Goal: Task Accomplishment & Management: Use online tool/utility

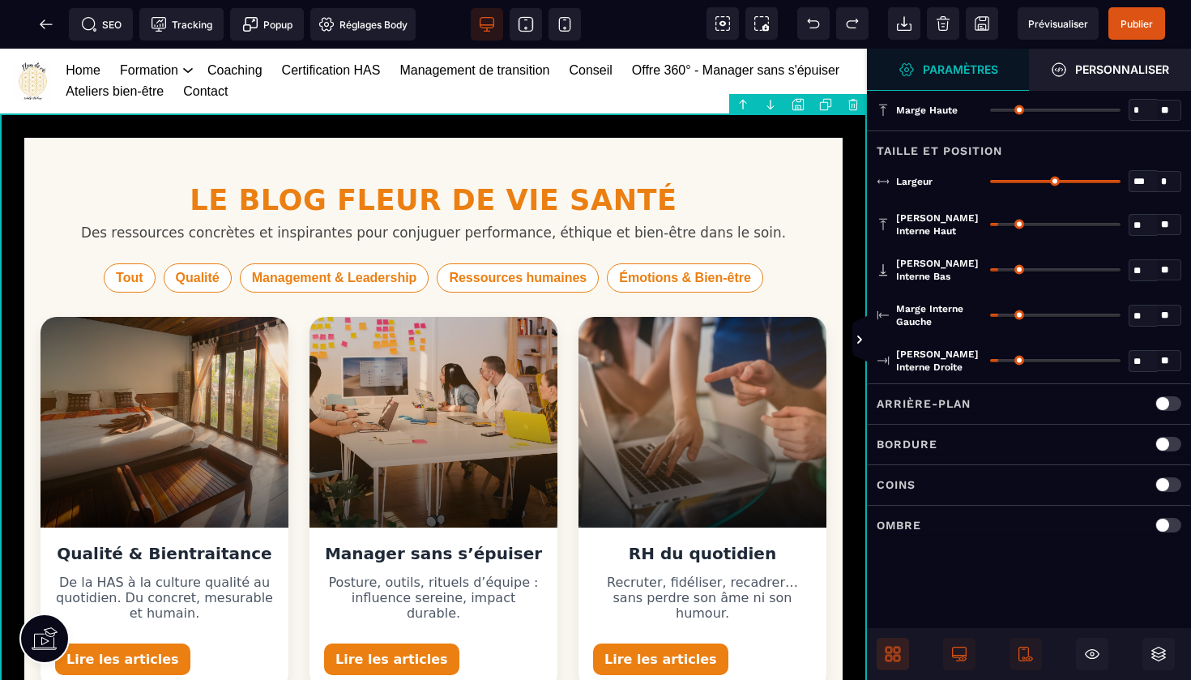
click at [885, 653] on icon at bounding box center [893, 654] width 16 height 16
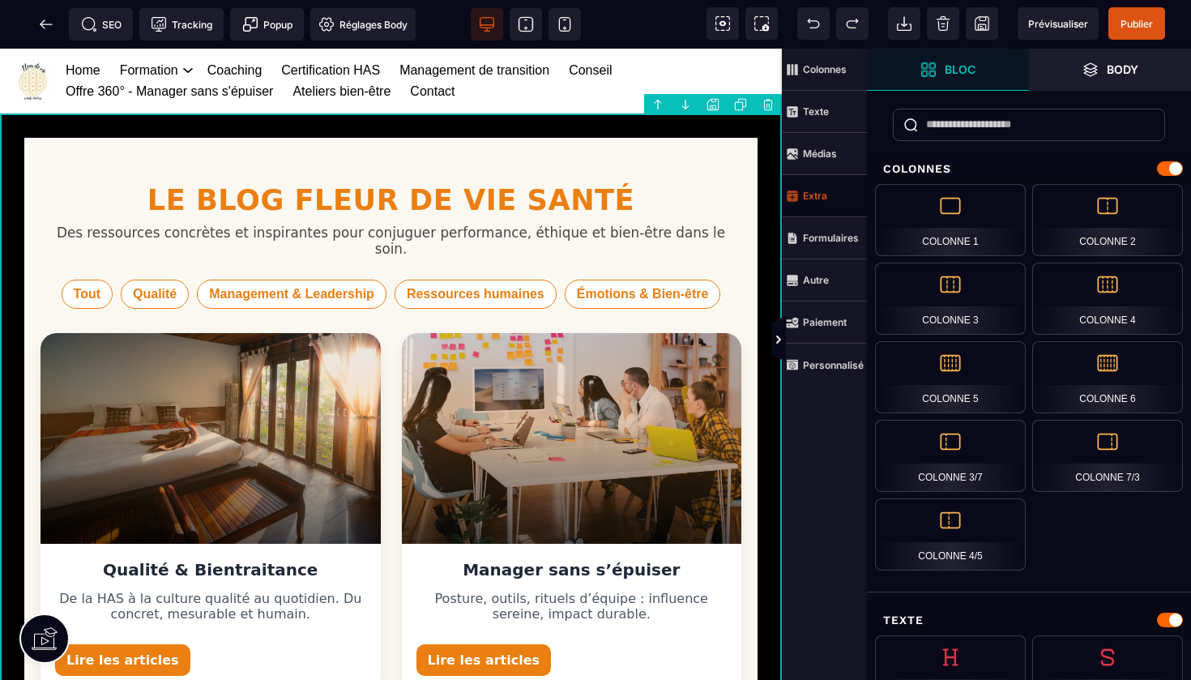
click at [828, 191] on span "Extra" at bounding box center [824, 196] width 85 height 42
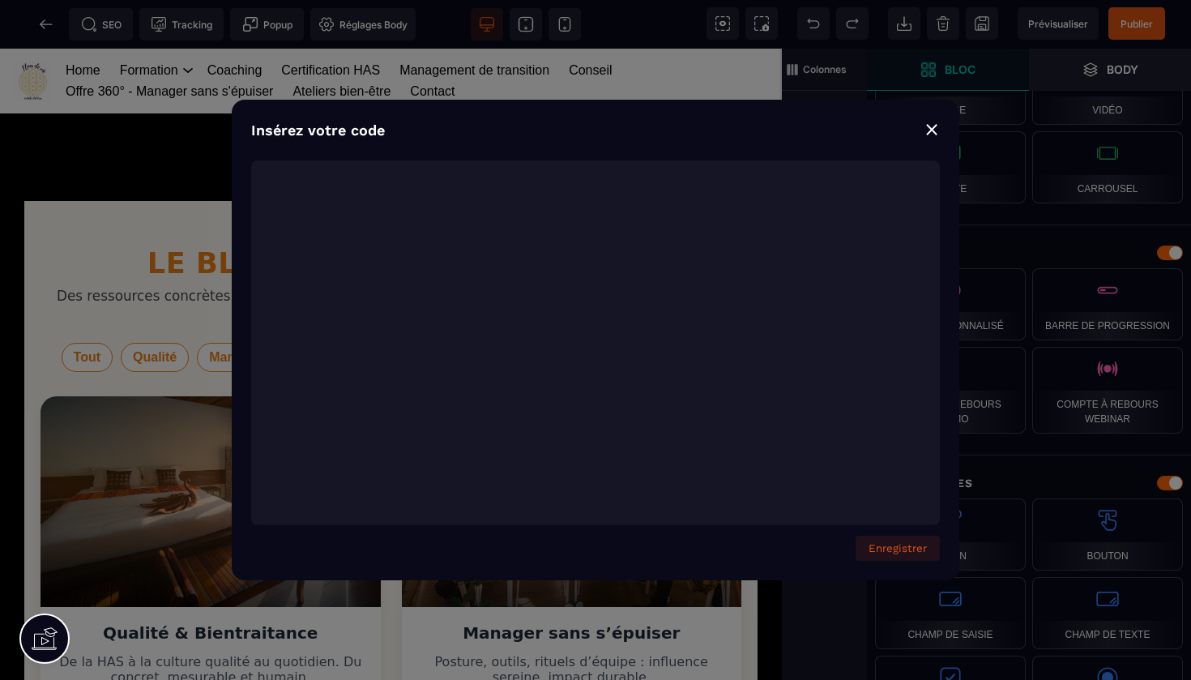
scroll to position [3670, 0]
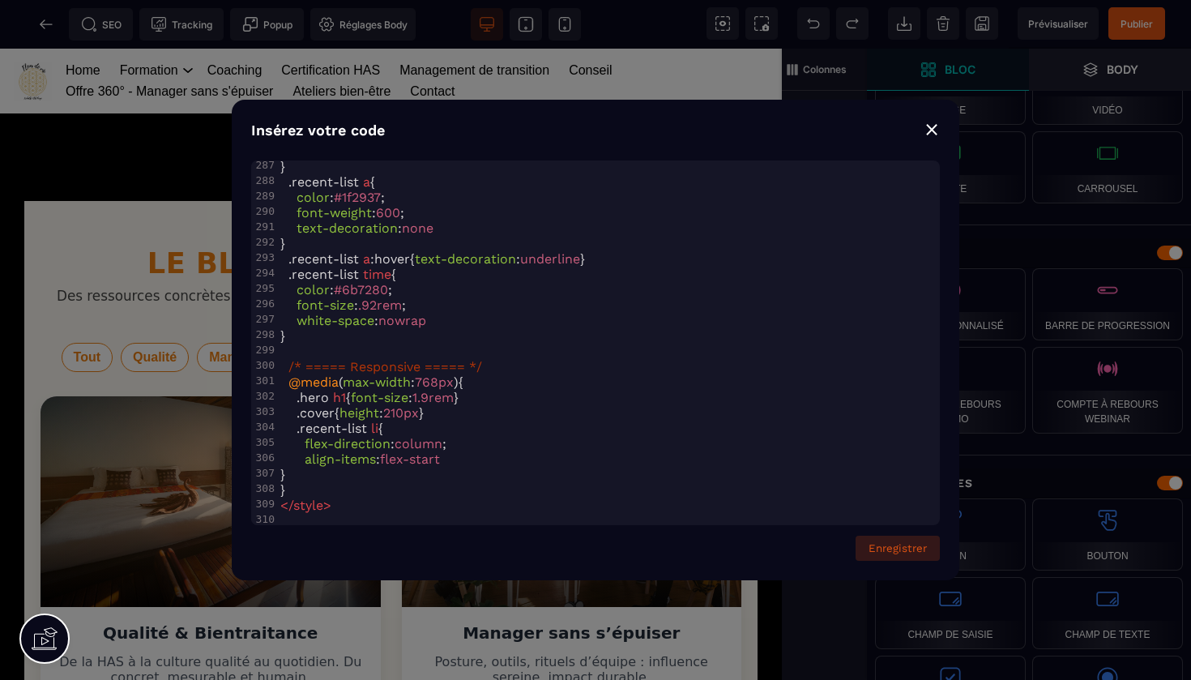
click at [897, 545] on button "Enregistrer" at bounding box center [898, 548] width 84 height 25
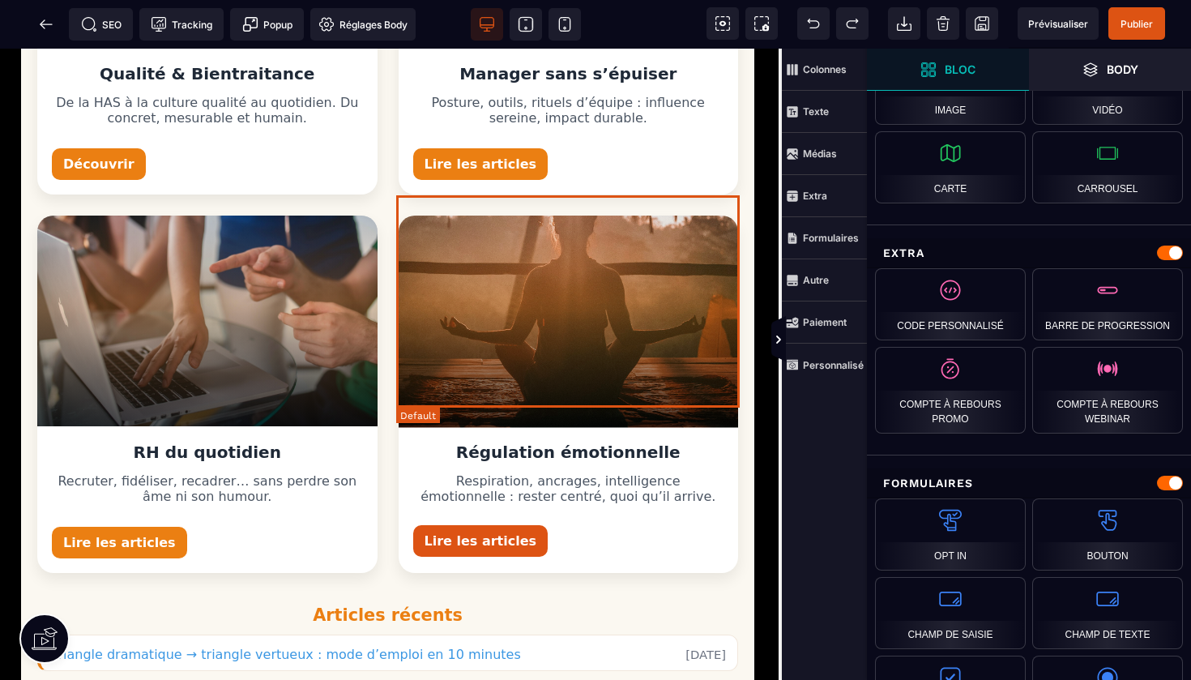
scroll to position [493, 3]
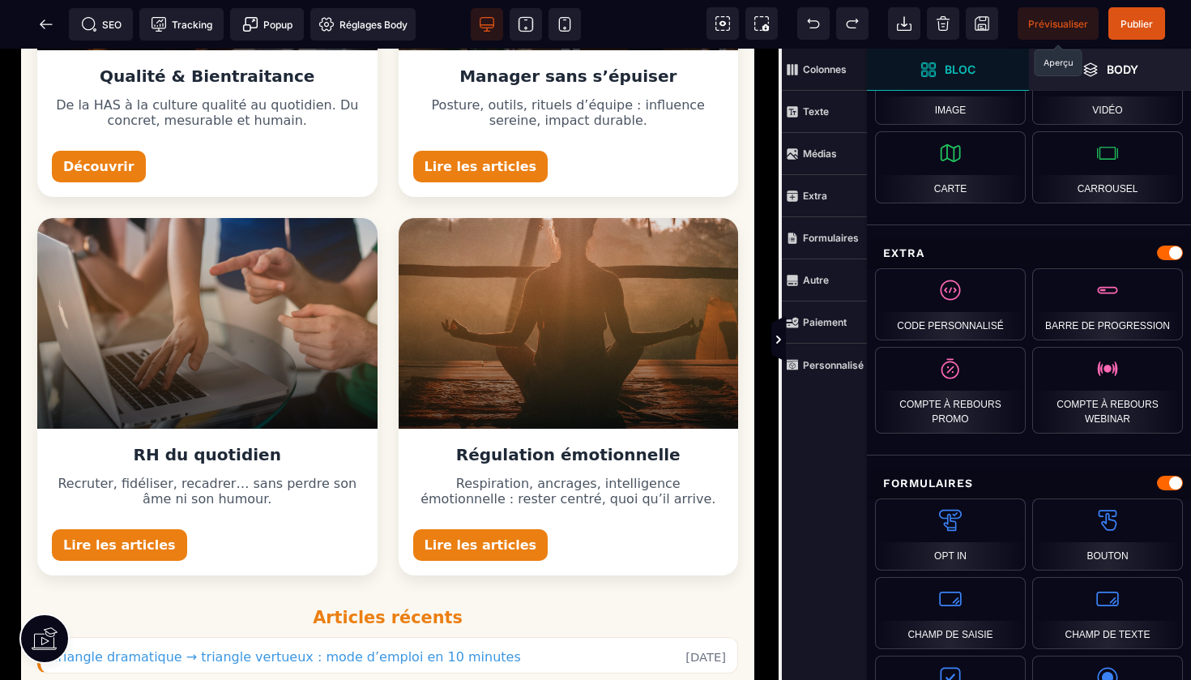
click at [1061, 22] on span "Prévisualiser" at bounding box center [1058, 24] width 60 height 12
click at [50, 23] on icon at bounding box center [46, 24] width 16 height 16
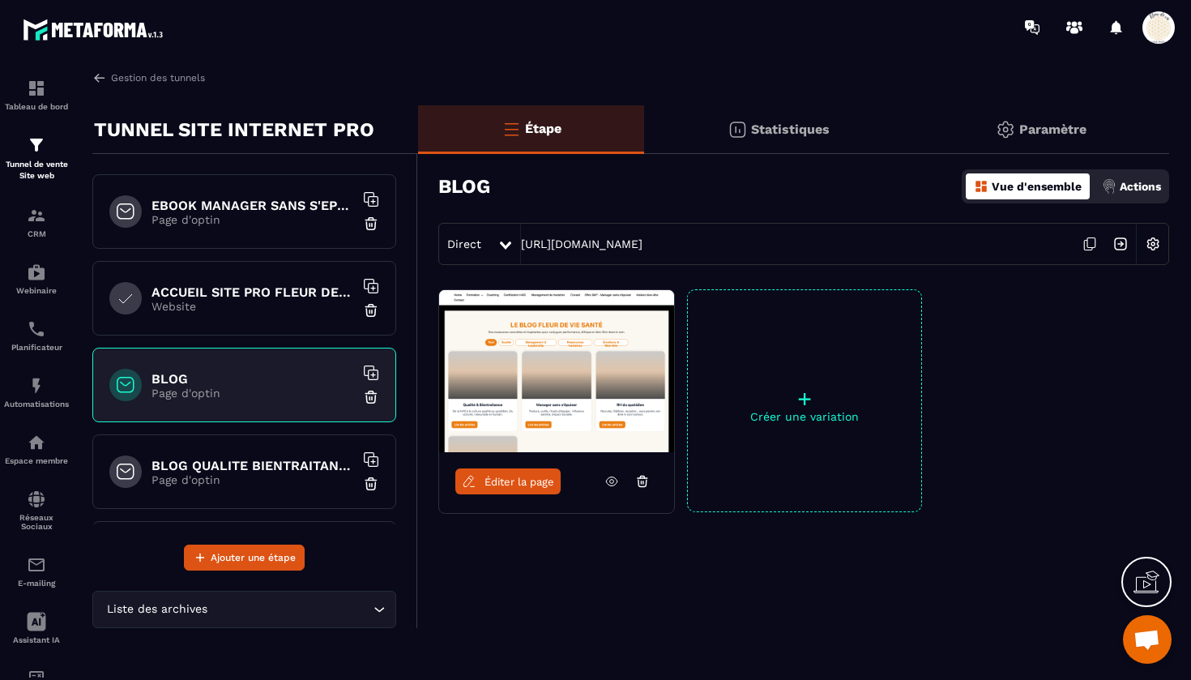
click at [292, 467] on h6 "BLOG QUALITE BIENTRAITANCE" at bounding box center [253, 465] width 203 height 15
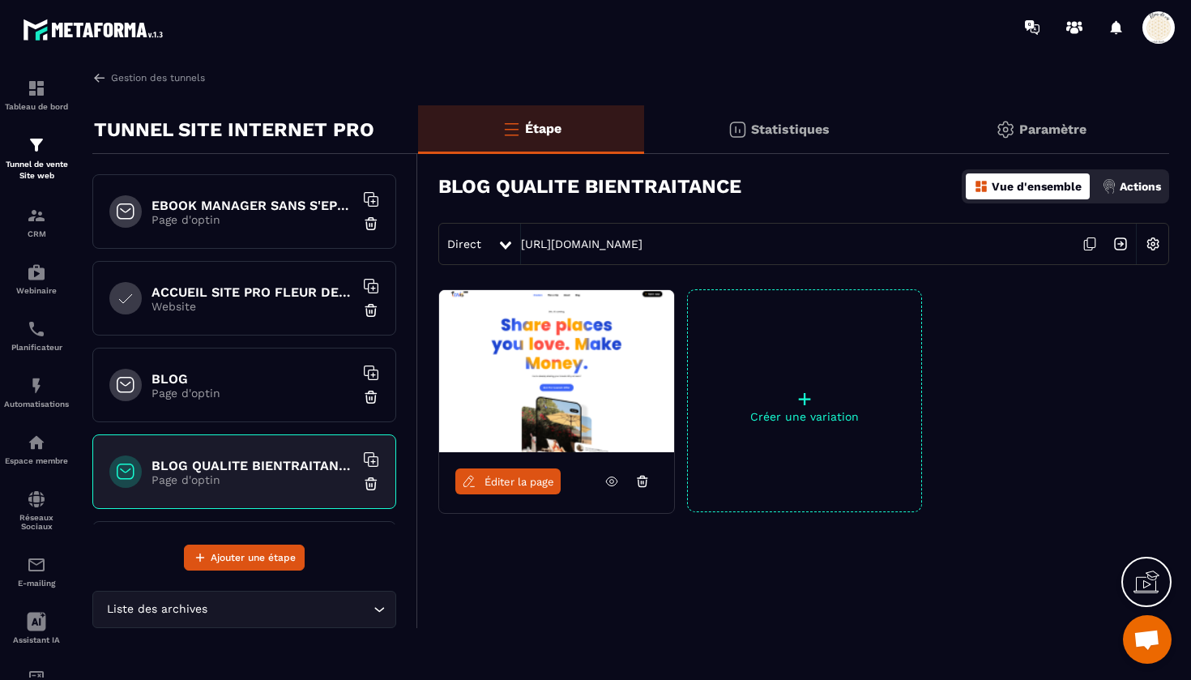
click at [1093, 240] on icon at bounding box center [1089, 243] width 31 height 31
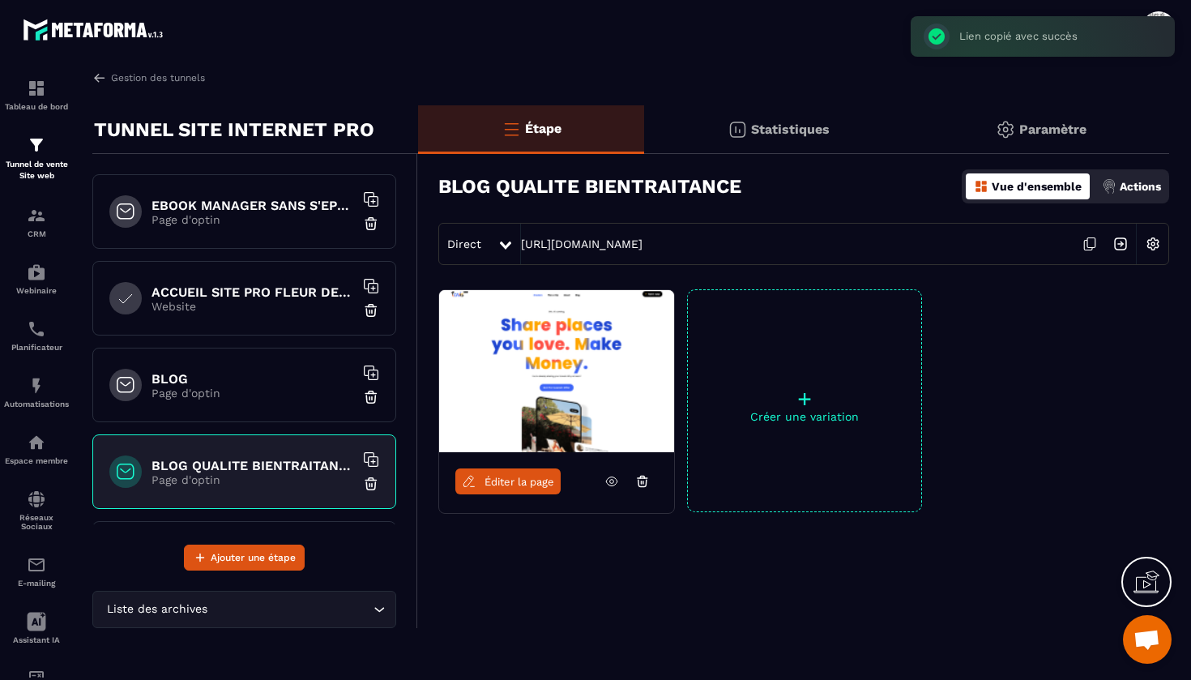
click at [1093, 240] on icon at bounding box center [1089, 243] width 31 height 31
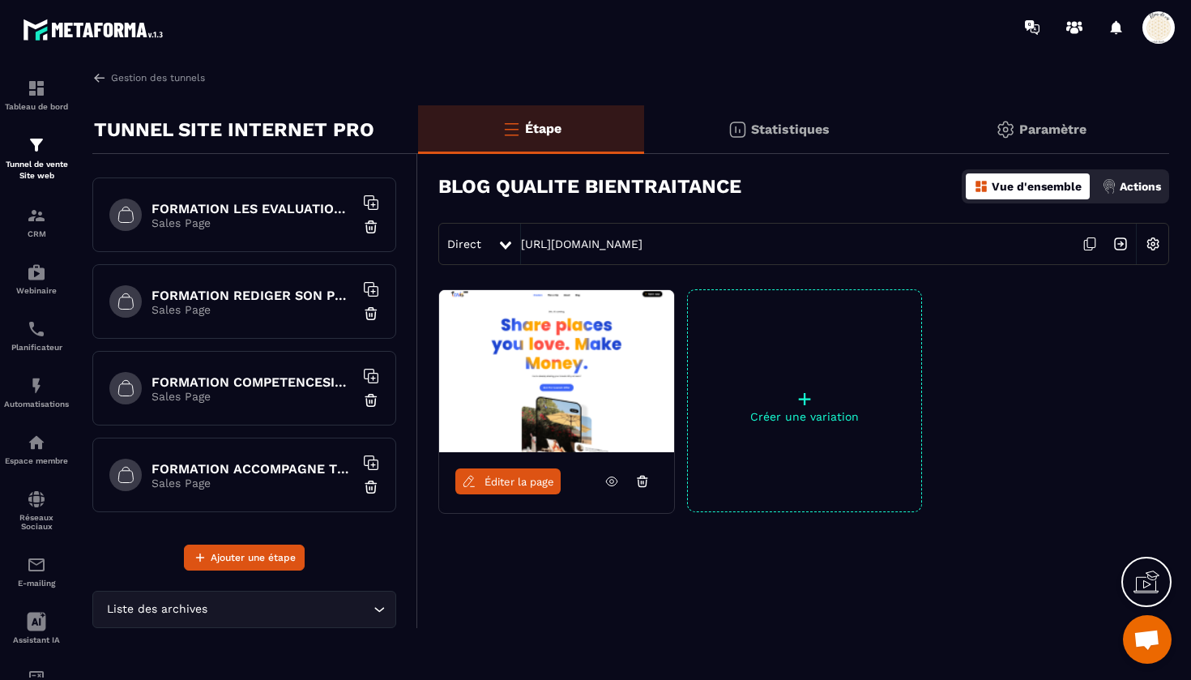
scroll to position [1731, 0]
click at [41, 155] on div "Tunnel de vente Site web" at bounding box center [36, 158] width 65 height 46
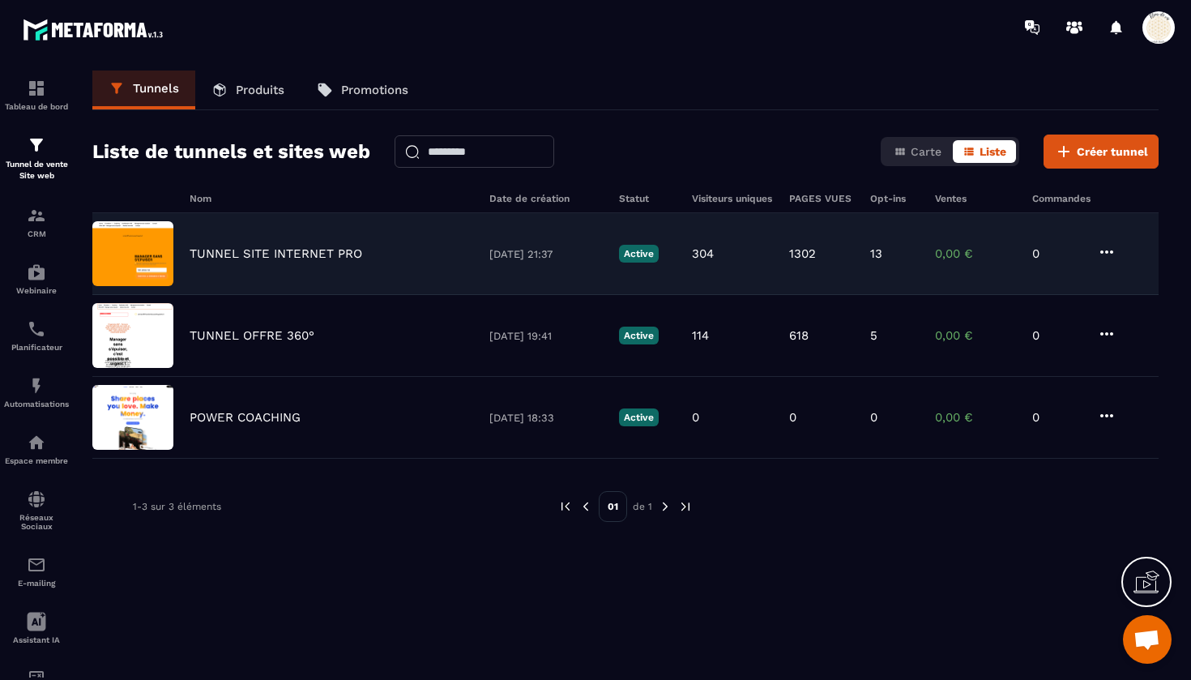
click at [240, 256] on p "TUNNEL SITE INTERNET PRO" at bounding box center [276, 253] width 173 height 15
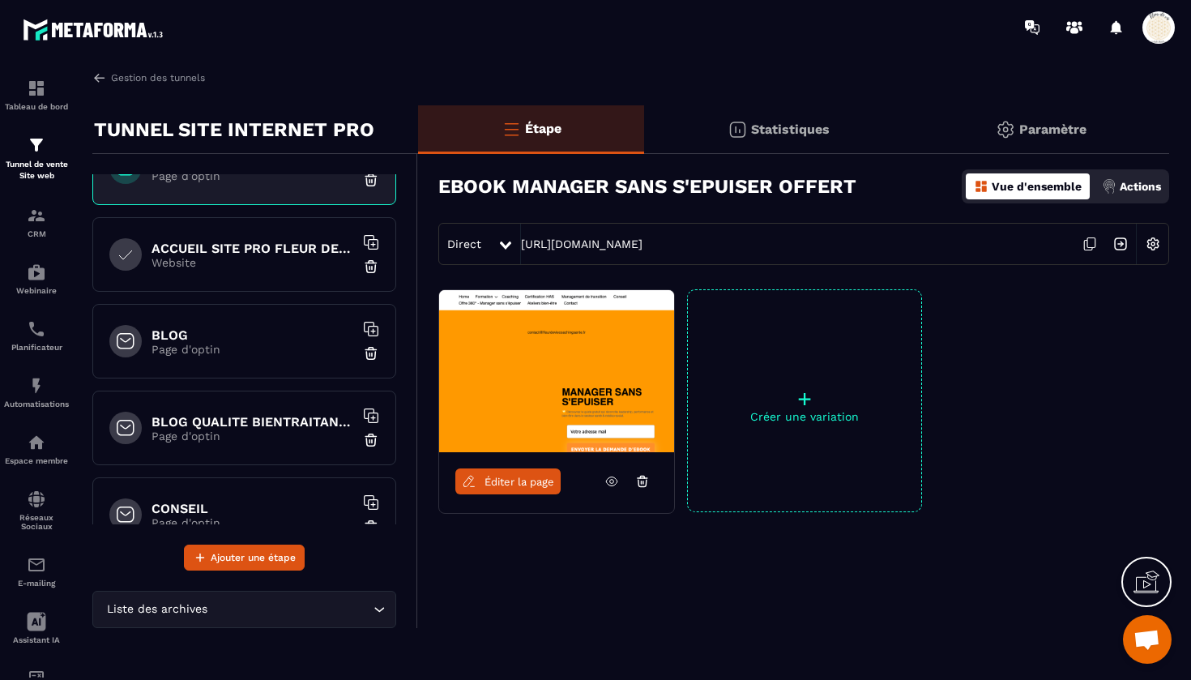
scroll to position [50, 0]
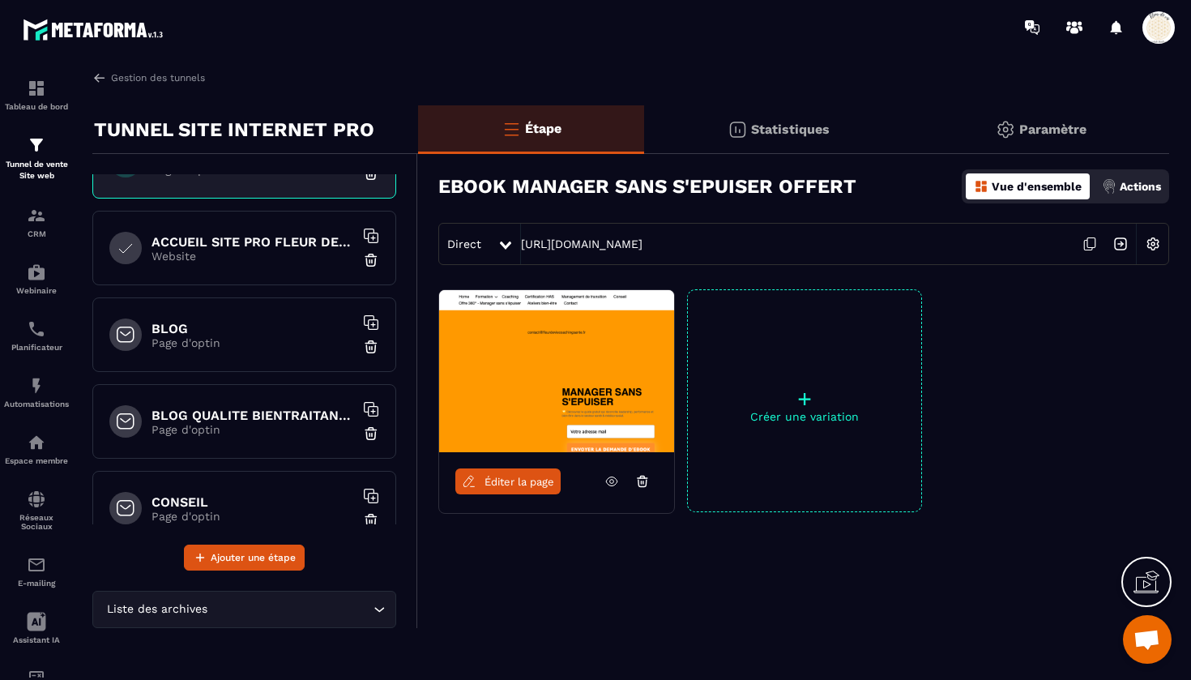
click at [279, 332] on h6 "BLOG" at bounding box center [253, 328] width 203 height 15
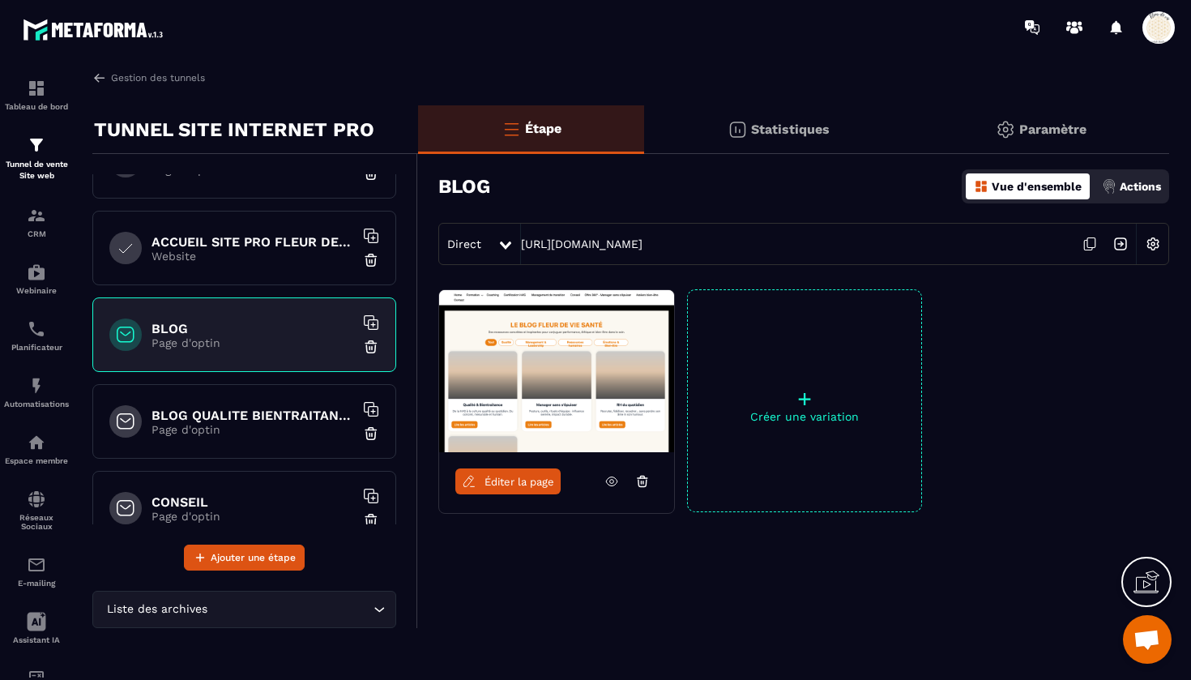
click at [368, 322] on icon at bounding box center [371, 322] width 16 height 16
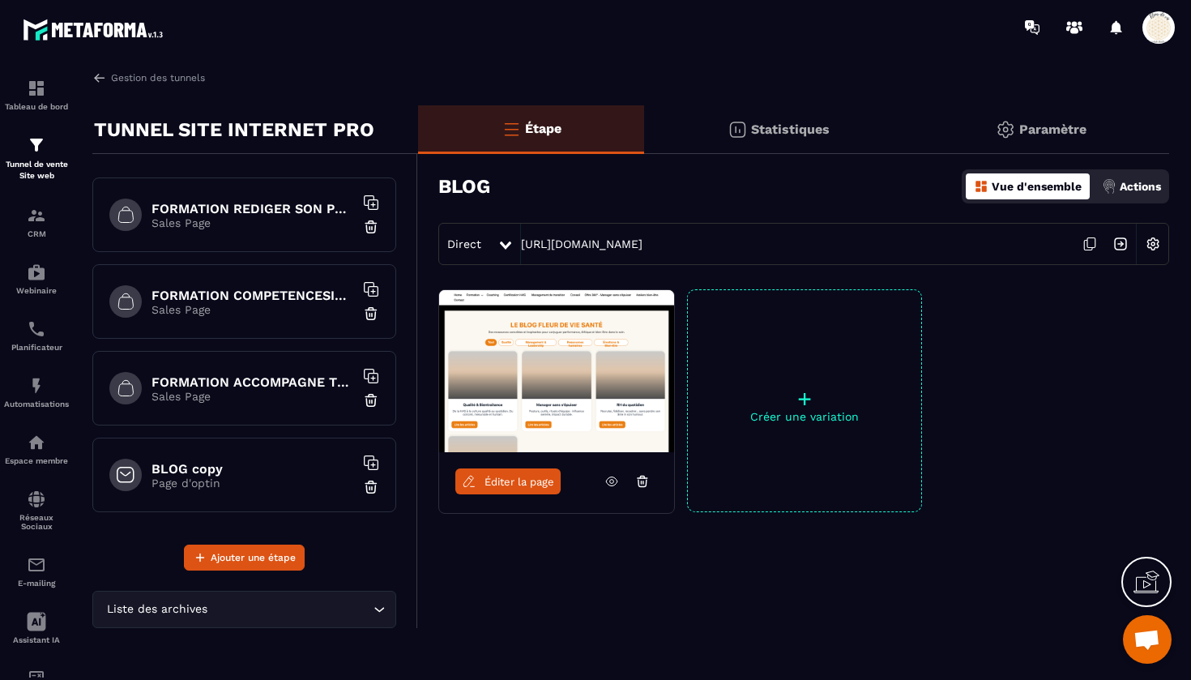
click at [369, 484] on img at bounding box center [371, 487] width 16 height 16
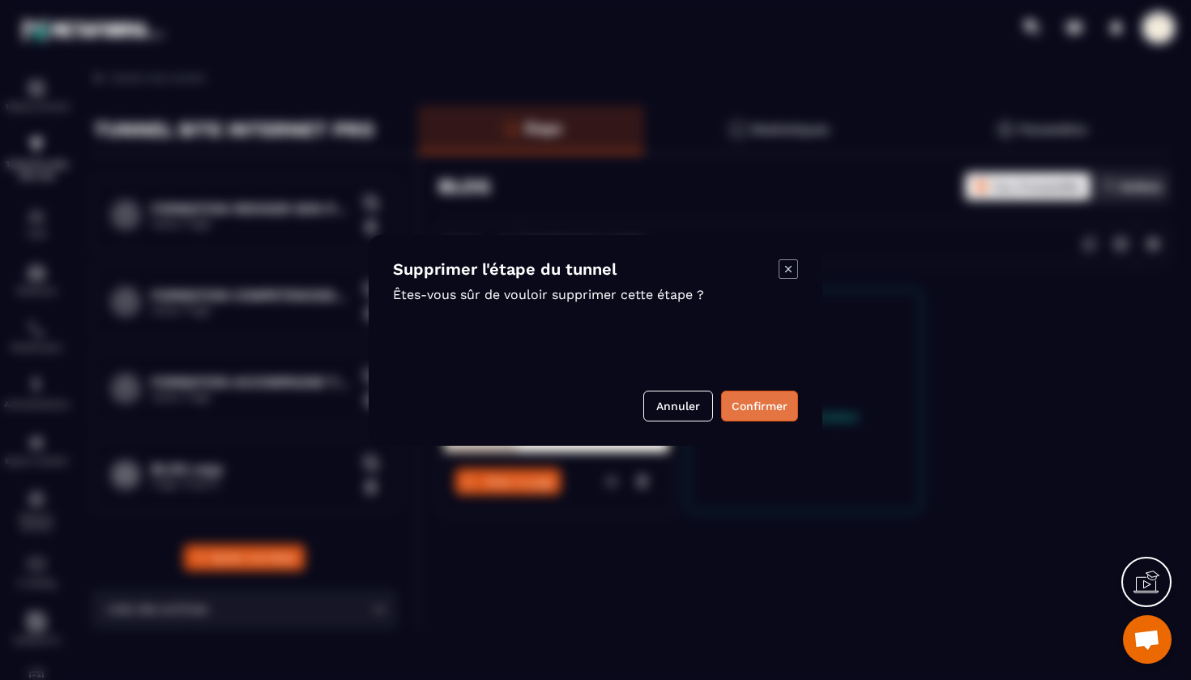
click at [758, 401] on button "Confirmer" at bounding box center [759, 406] width 77 height 31
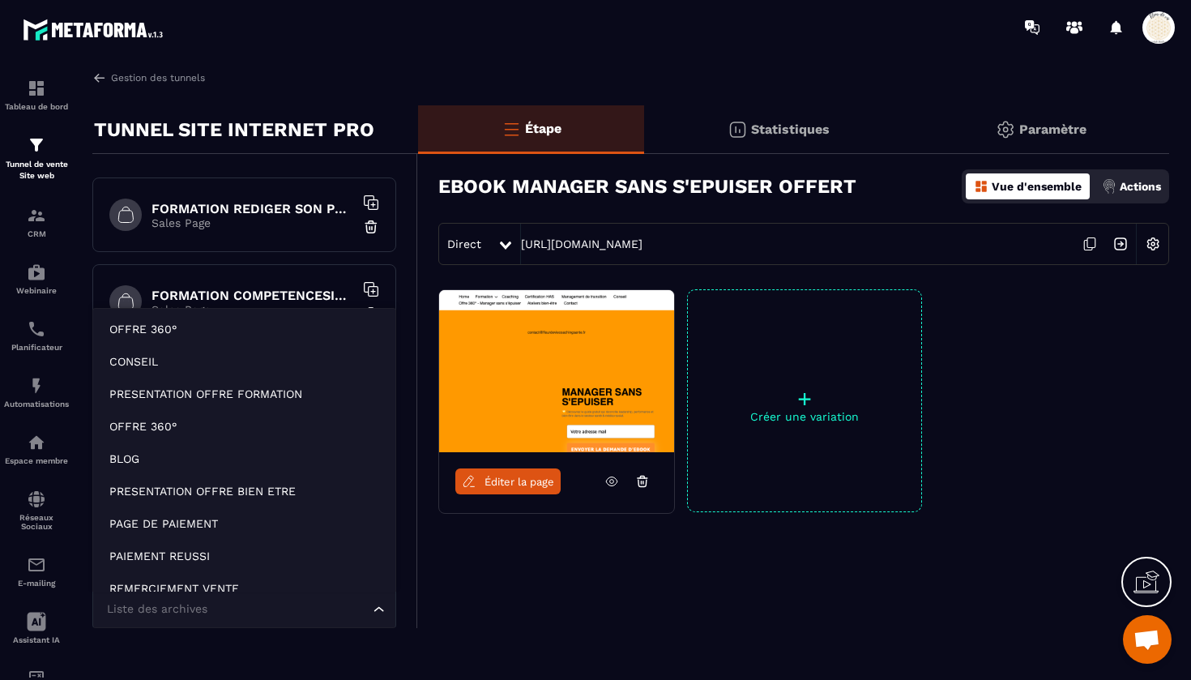
click at [279, 603] on input "Search for option" at bounding box center [236, 609] width 267 height 18
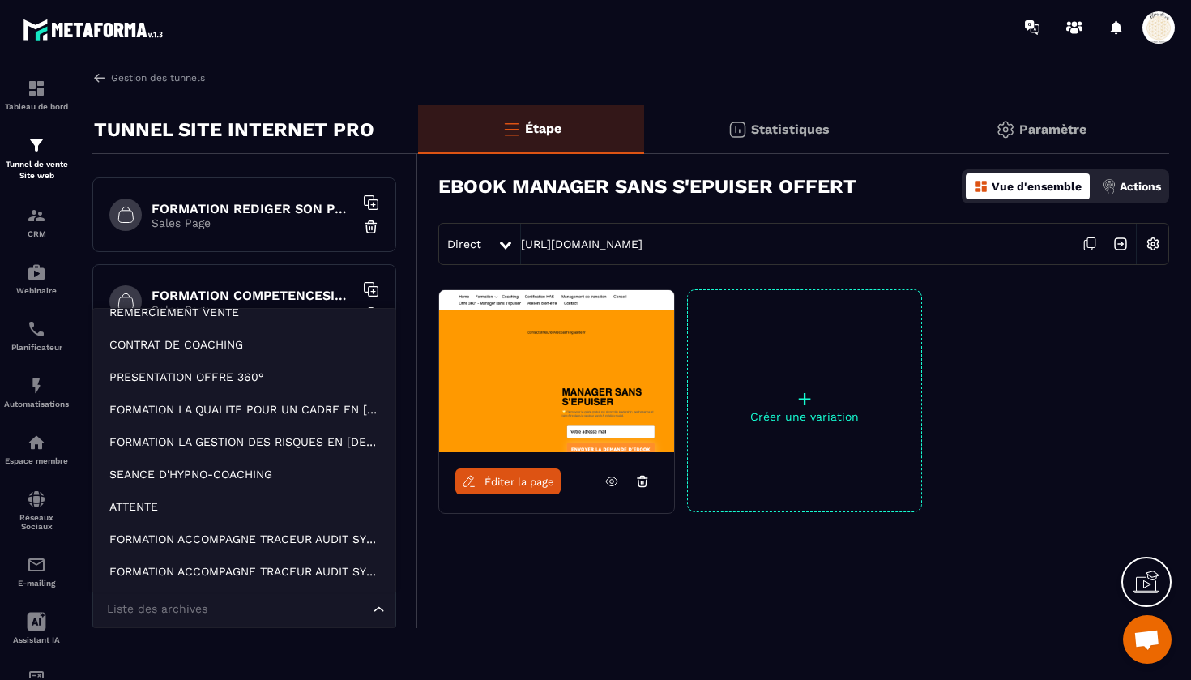
scroll to position [276, 0]
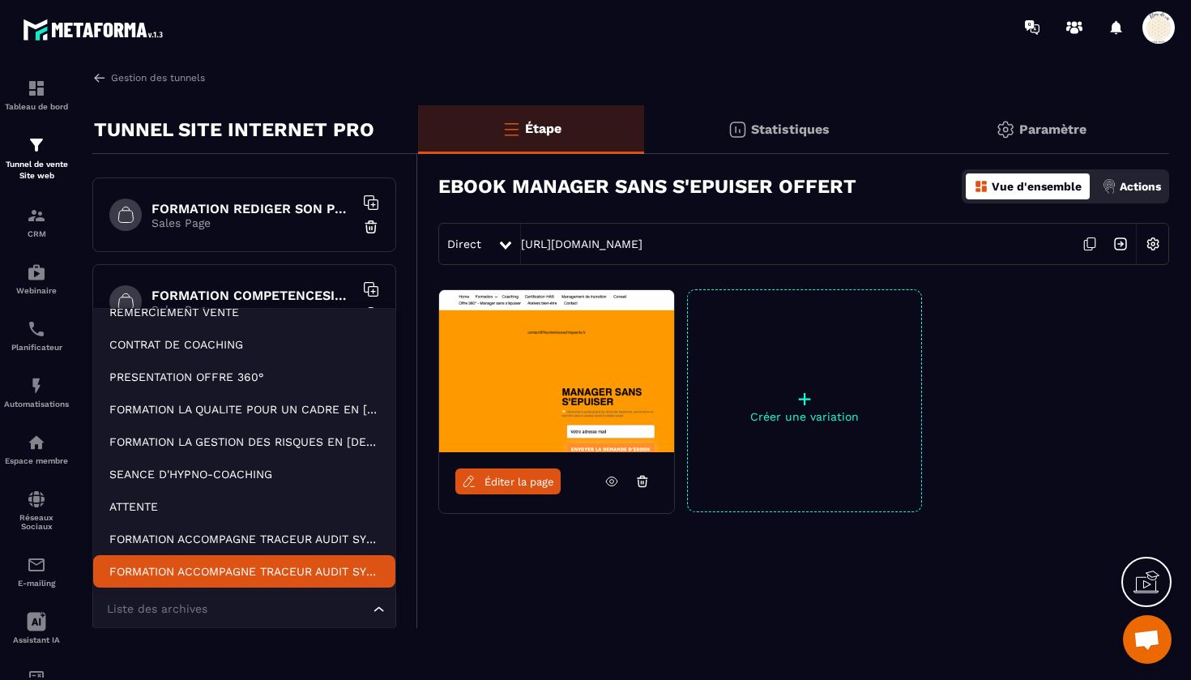
click at [275, 570] on p "FORMATION ACCOMPAGNE TRACEUR AUDIT SYSTEME TRACEUR CIBLE copy copy copy copy" at bounding box center [244, 571] width 270 height 16
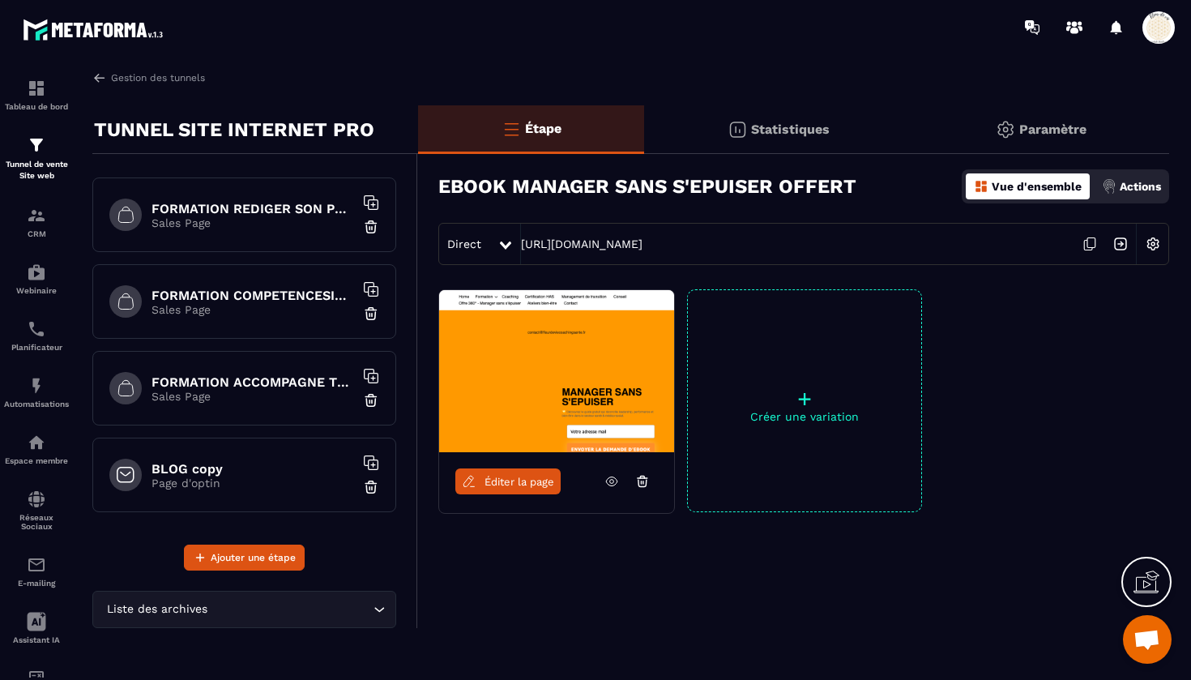
click at [258, 379] on h6 "FORMATION ACCOMPAGNE TRACEUR" at bounding box center [253, 381] width 203 height 15
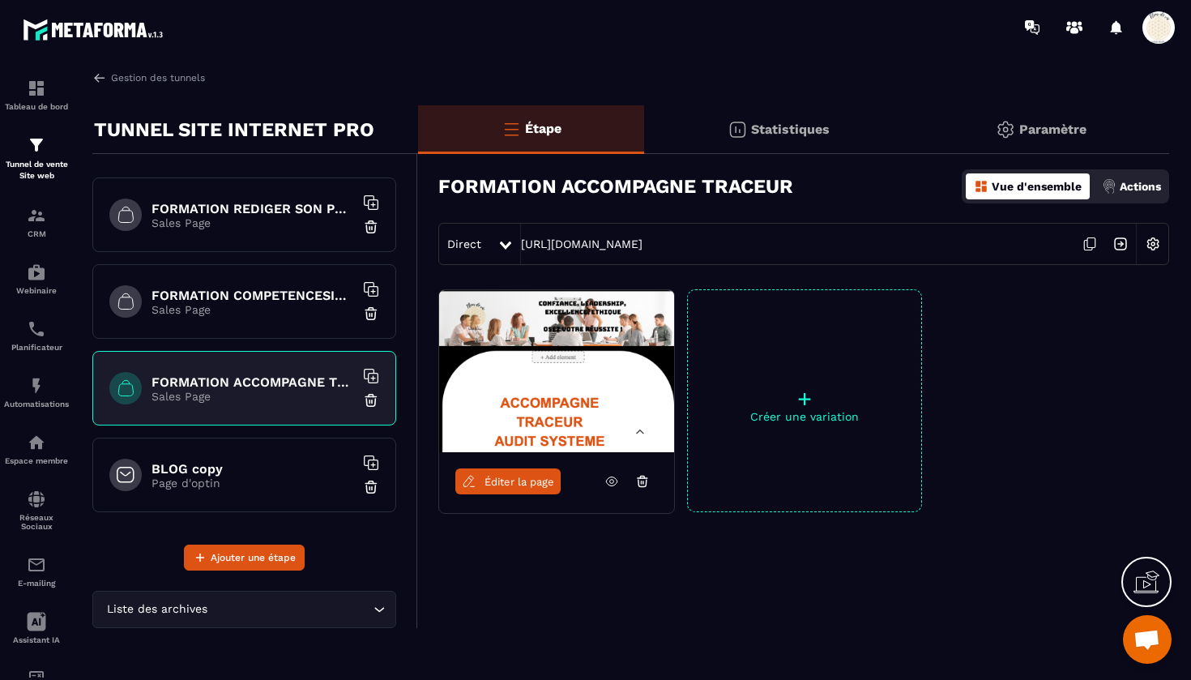
click at [228, 466] on h6 "BLOG copy" at bounding box center [253, 468] width 203 height 15
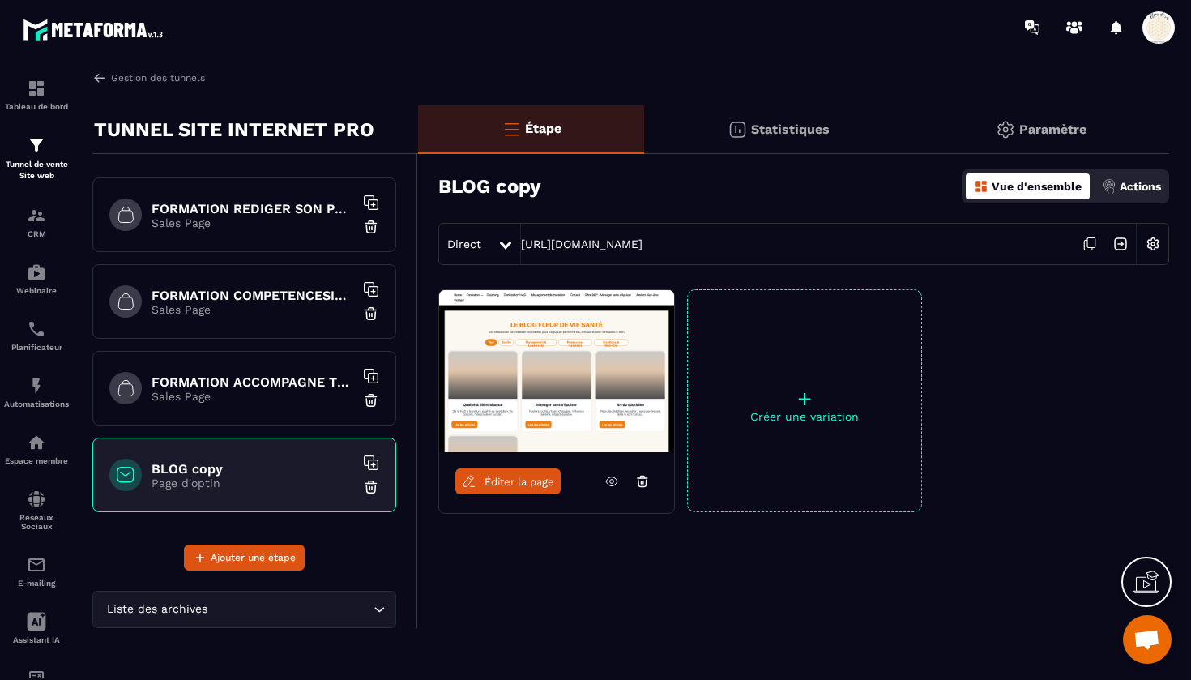
click at [1150, 242] on img at bounding box center [1153, 243] width 31 height 31
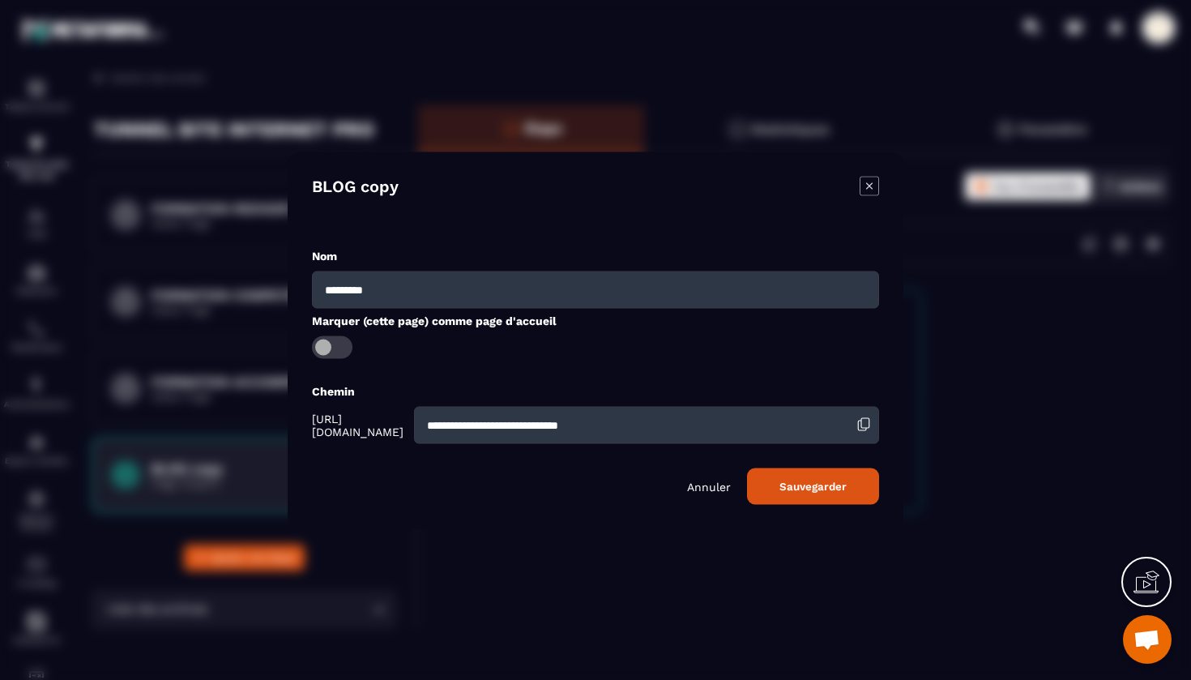
click at [412, 290] on input "*********" at bounding box center [595, 289] width 567 height 37
drag, startPoint x: 412, startPoint y: 290, endPoint x: 380, endPoint y: 289, distance: 32.4
click at [380, 289] on input "*********" at bounding box center [595, 289] width 567 height 37
type input "*******"
click at [700, 425] on input "**********" at bounding box center [646, 424] width 465 height 37
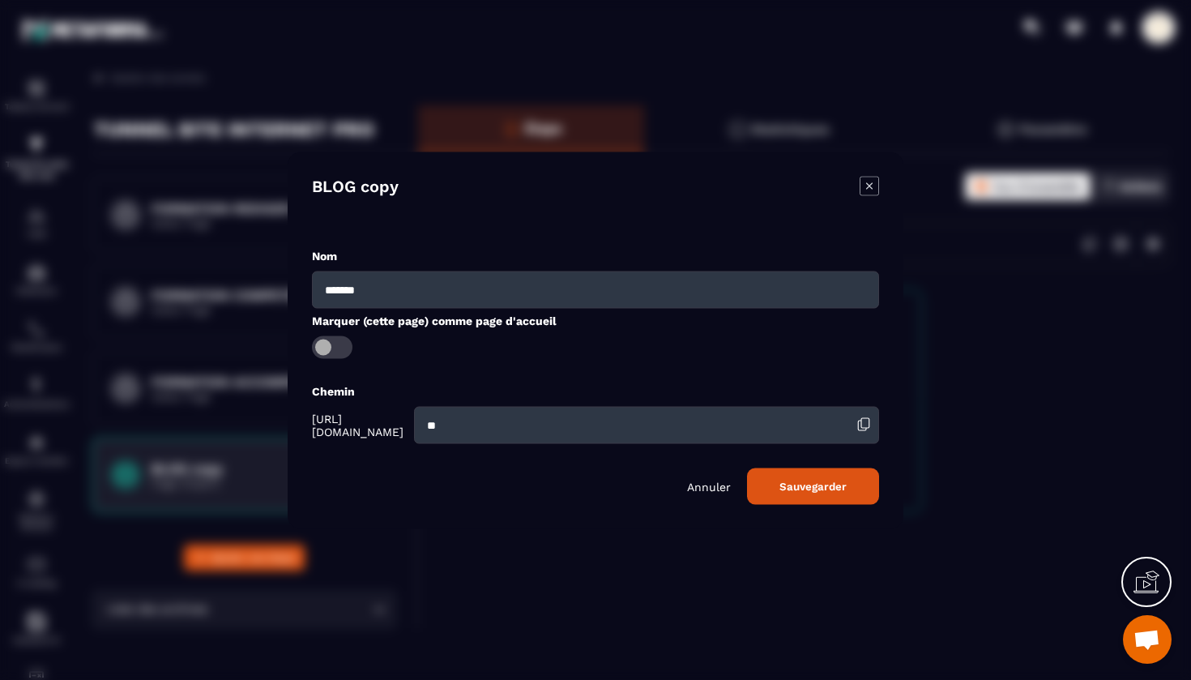
type input "*"
click at [800, 487] on button "Sauvegarder" at bounding box center [813, 485] width 132 height 36
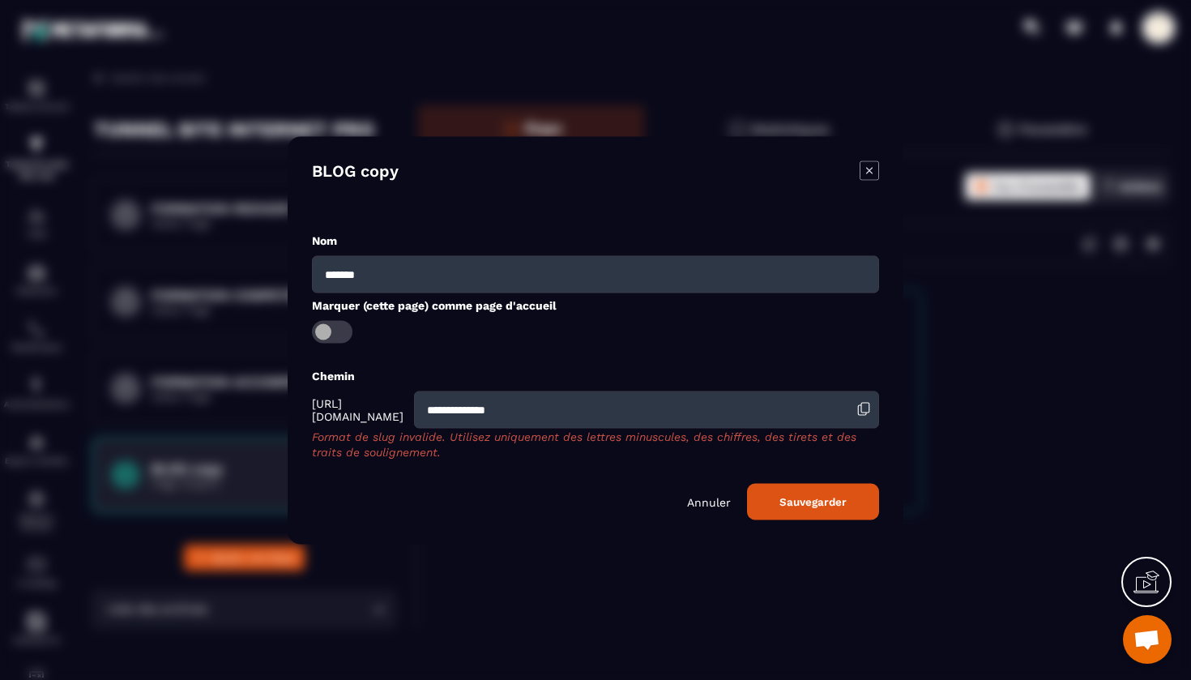
click at [510, 416] on input "**********" at bounding box center [646, 409] width 465 height 37
click at [539, 411] on input "**********" at bounding box center [646, 409] width 465 height 37
type input "**********"
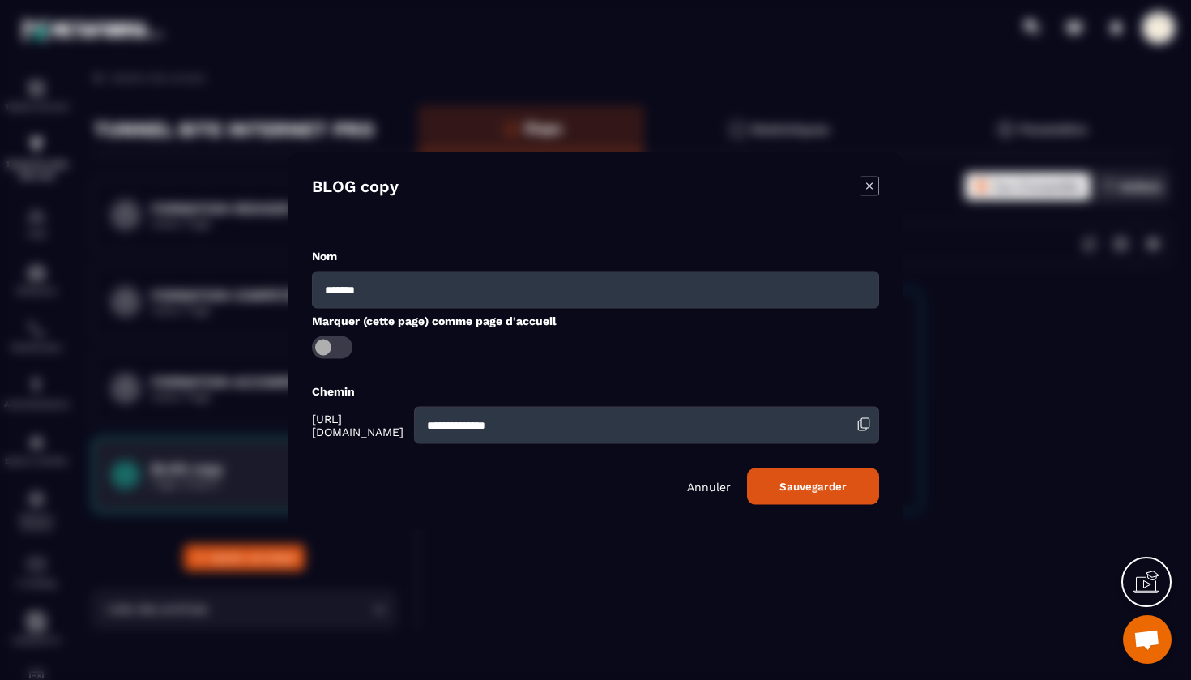
click at [814, 499] on button "Sauvegarder" at bounding box center [813, 485] width 132 height 36
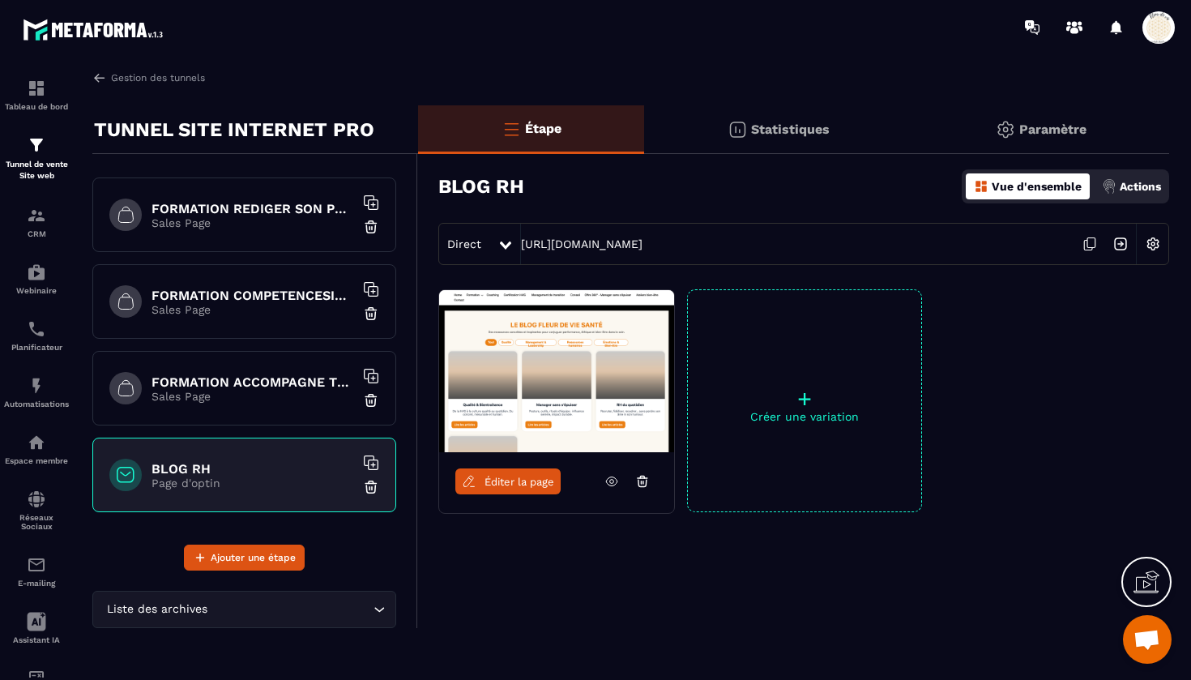
click at [526, 482] on span "Éditer la page" at bounding box center [520, 482] width 70 height 12
